Goal: Find specific page/section: Find specific page/section

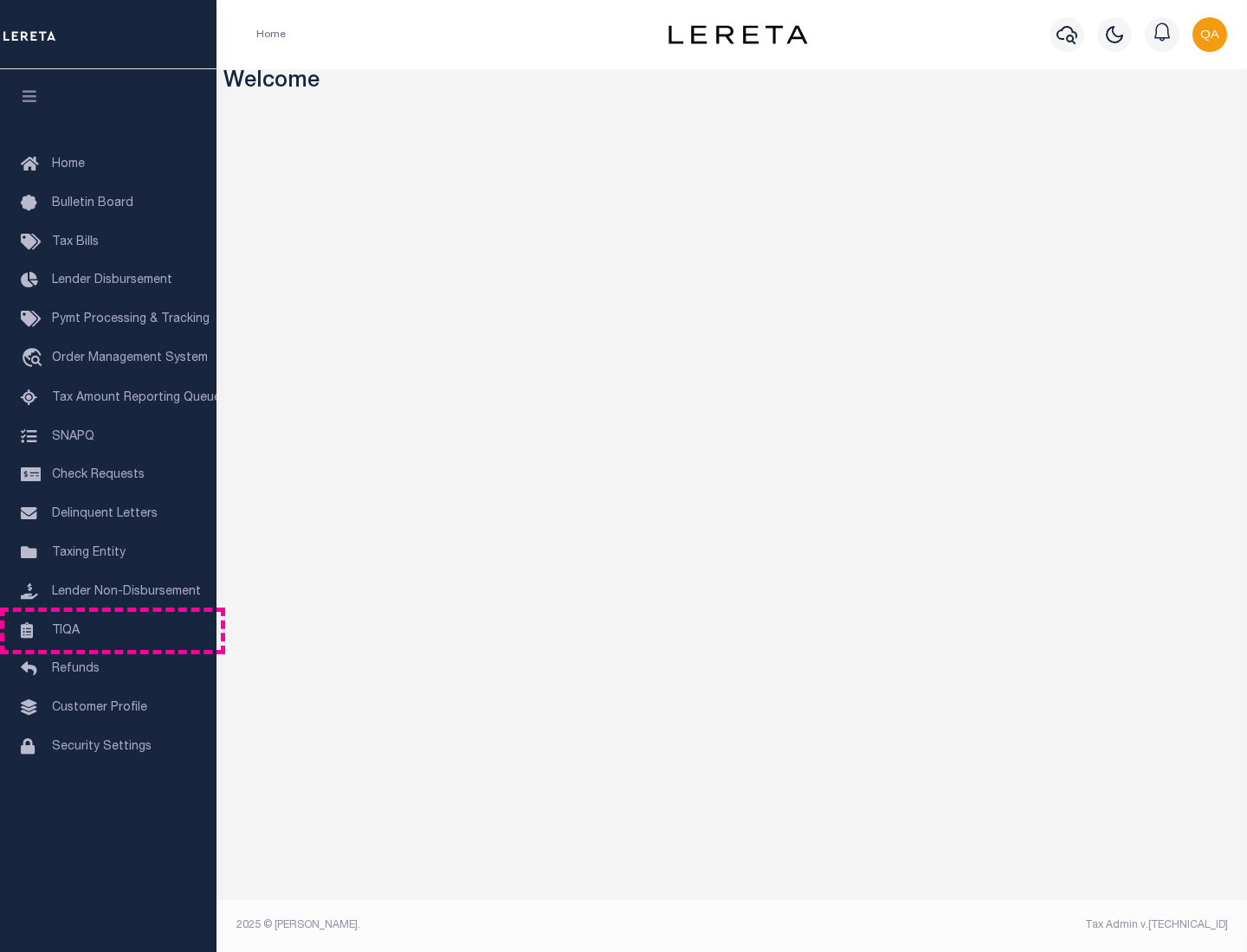
click at [108, 630] on link "TIQA" at bounding box center [108, 631] width 217 height 39
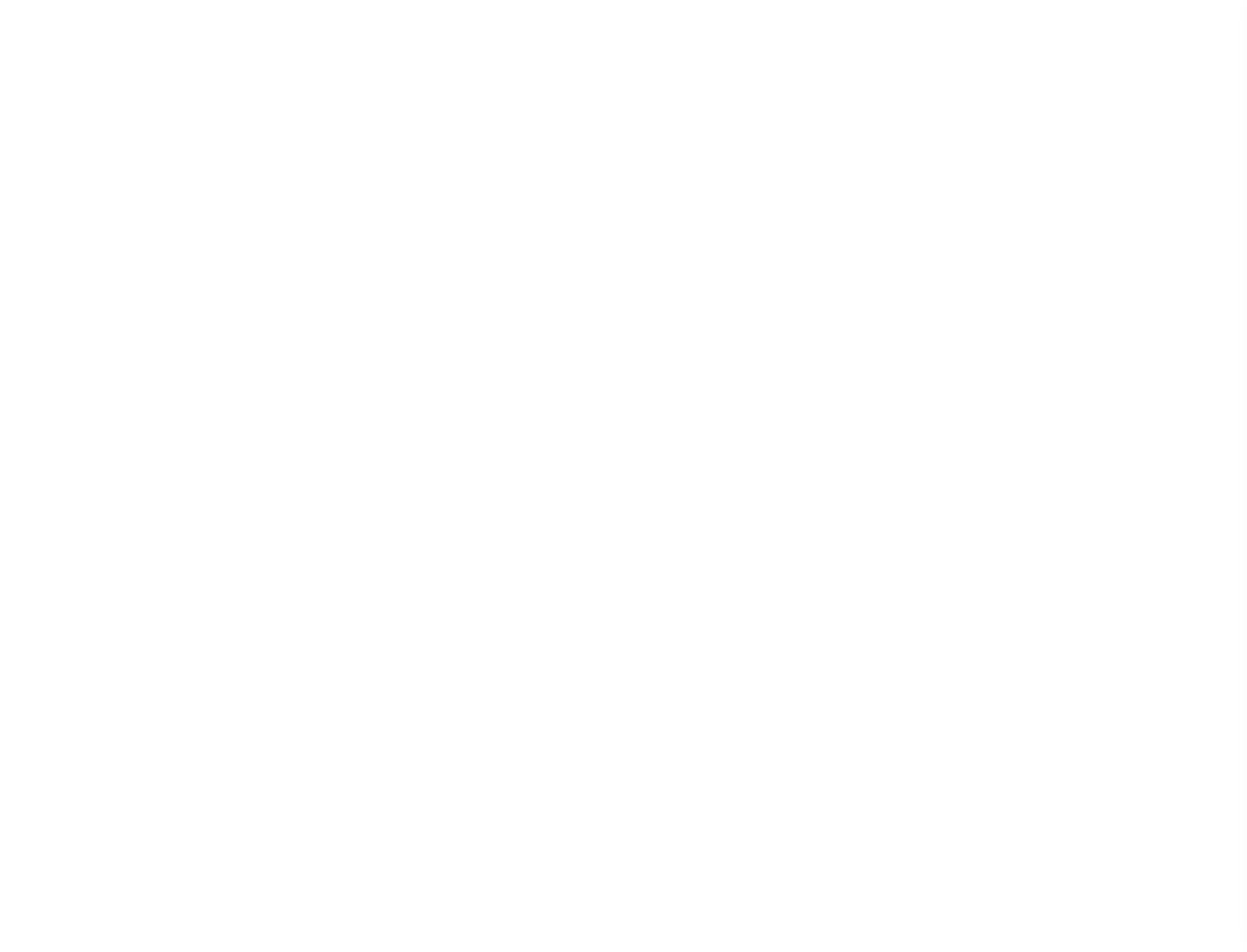
select select "200"
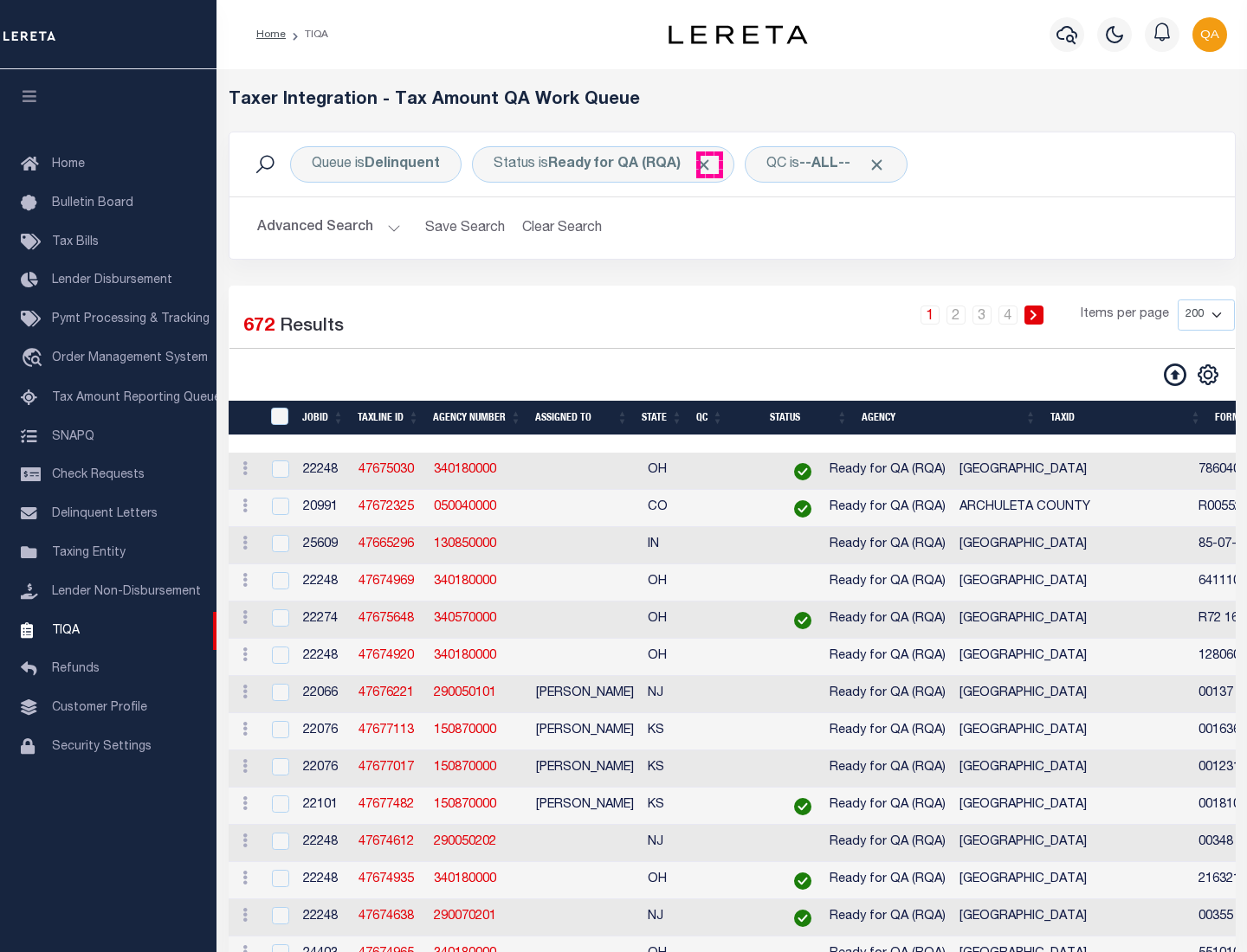
click at [709, 165] on span "Click to Remove" at bounding box center [703, 165] width 18 height 18
